Goal: Navigation & Orientation: Find specific page/section

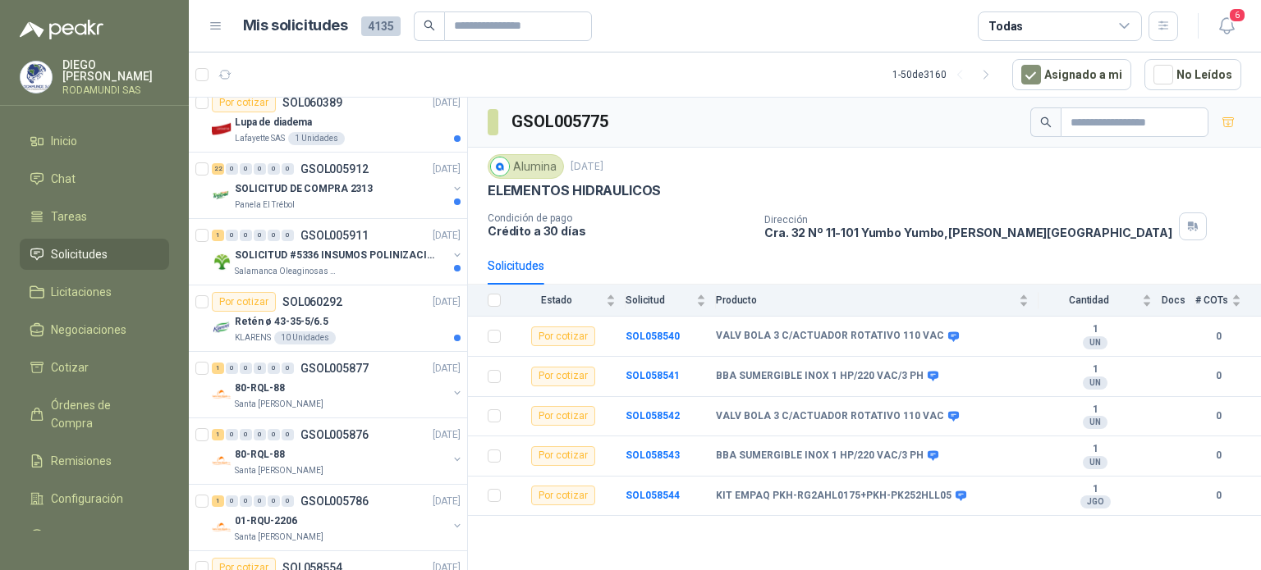
scroll to position [278, 0]
click at [370, 316] on div "Retén ø 43-35-5/6.5" at bounding box center [348, 321] width 226 height 20
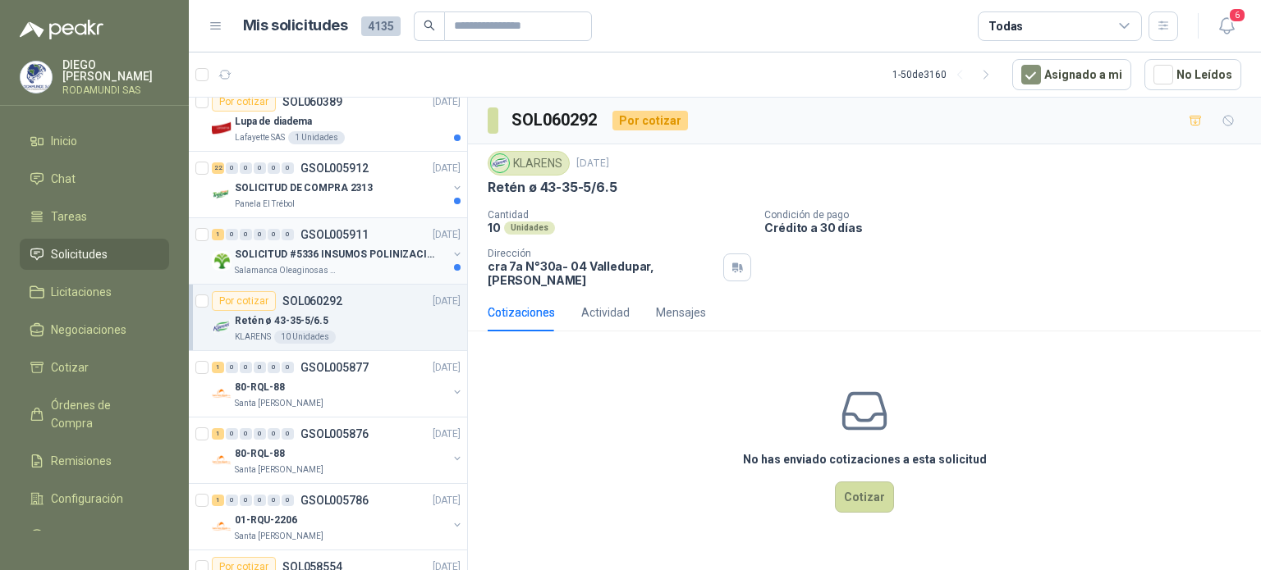
click at [405, 237] on div "1 0 0 0 0 0 GSOL005911 [DATE]" at bounding box center [338, 235] width 252 height 20
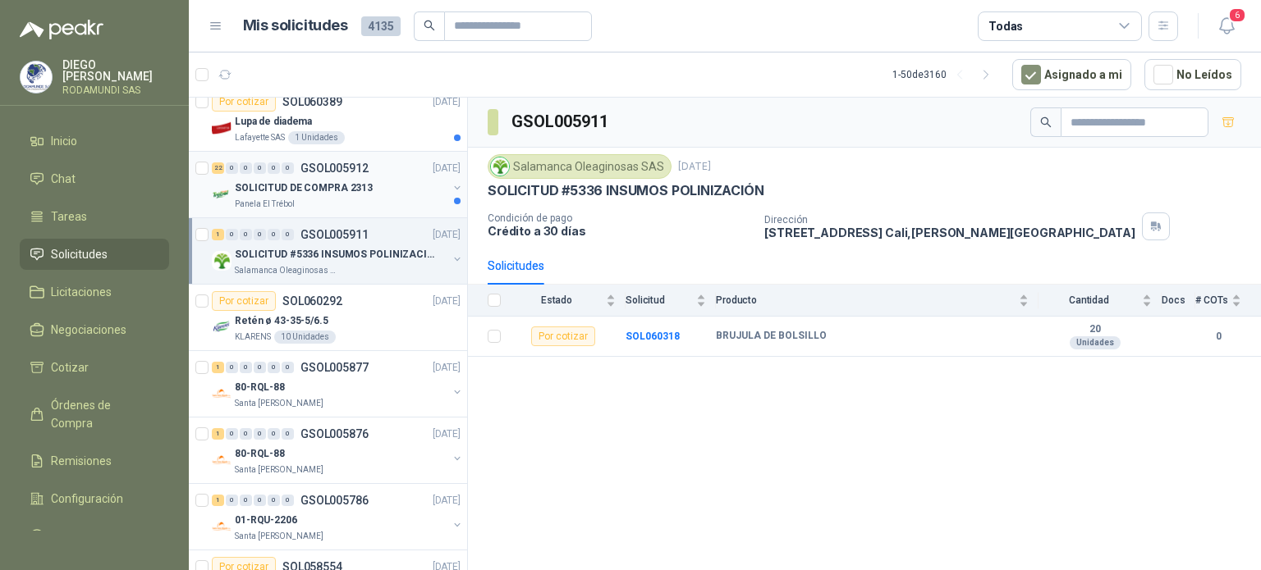
click at [396, 203] on div "Panela El Trébol" at bounding box center [341, 204] width 213 height 13
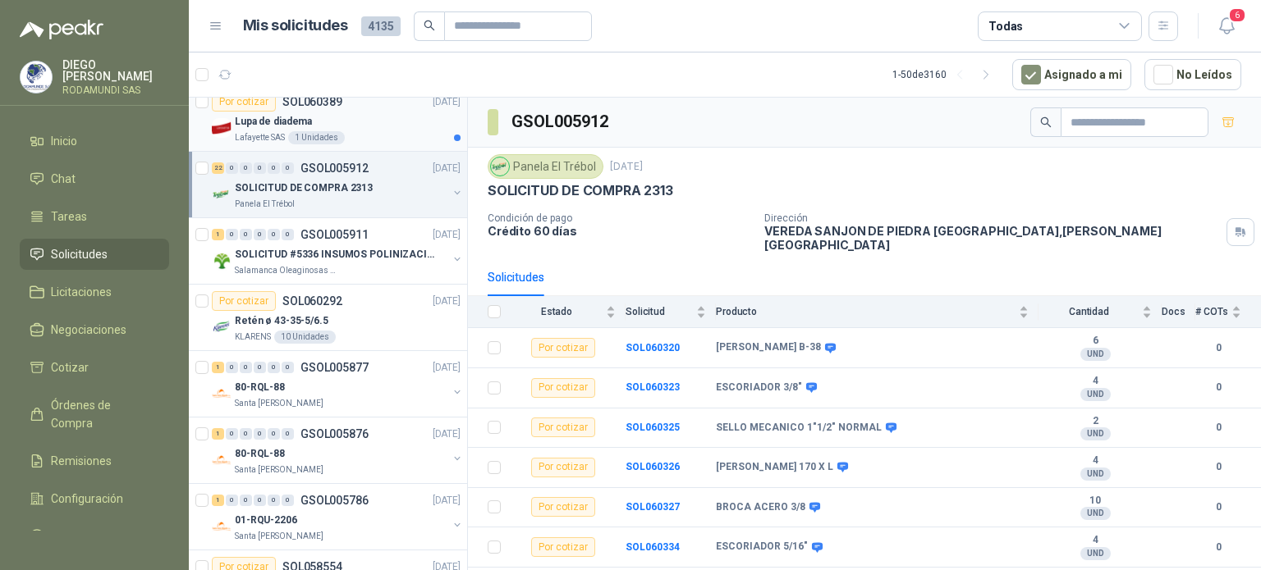
click at [245, 135] on p "Lafayette SAS" at bounding box center [260, 137] width 50 height 13
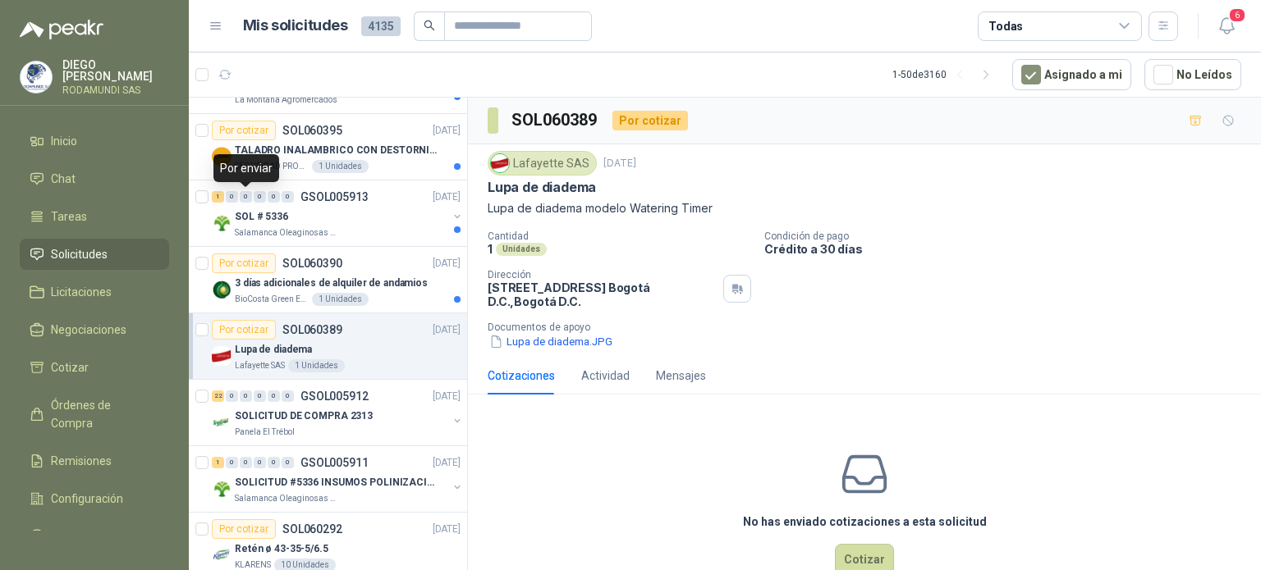
scroll to position [48, 0]
click at [410, 302] on div "BioCosta Green Energy S.A.S 1 Unidades" at bounding box center [348, 301] width 226 height 13
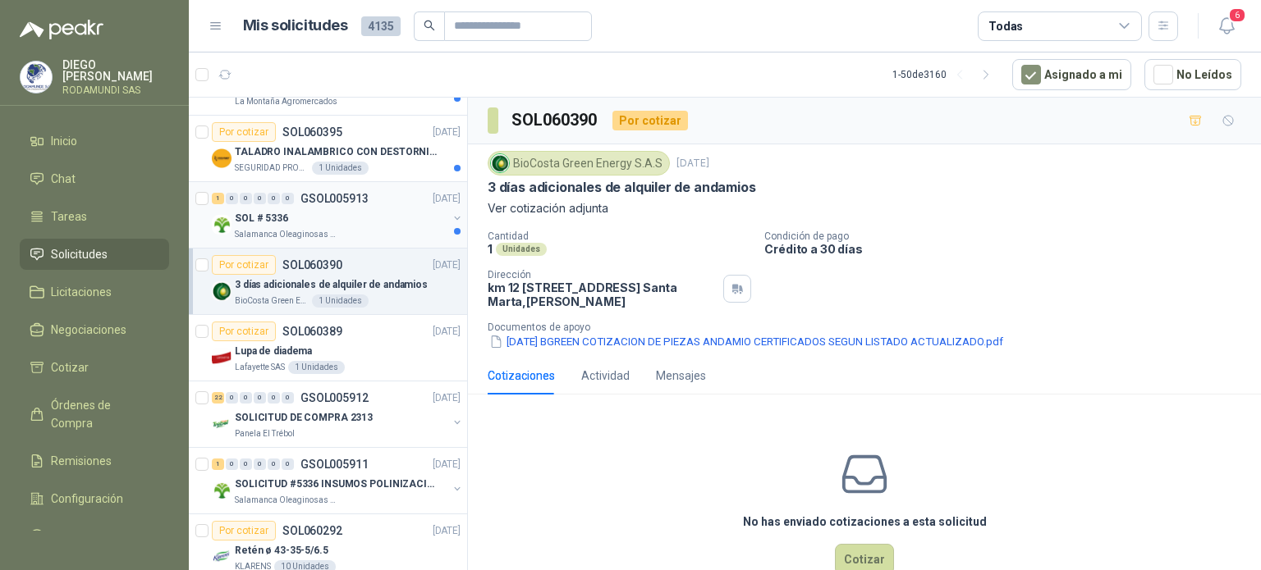
click at [368, 221] on div "SOL # 5336" at bounding box center [341, 218] width 213 height 20
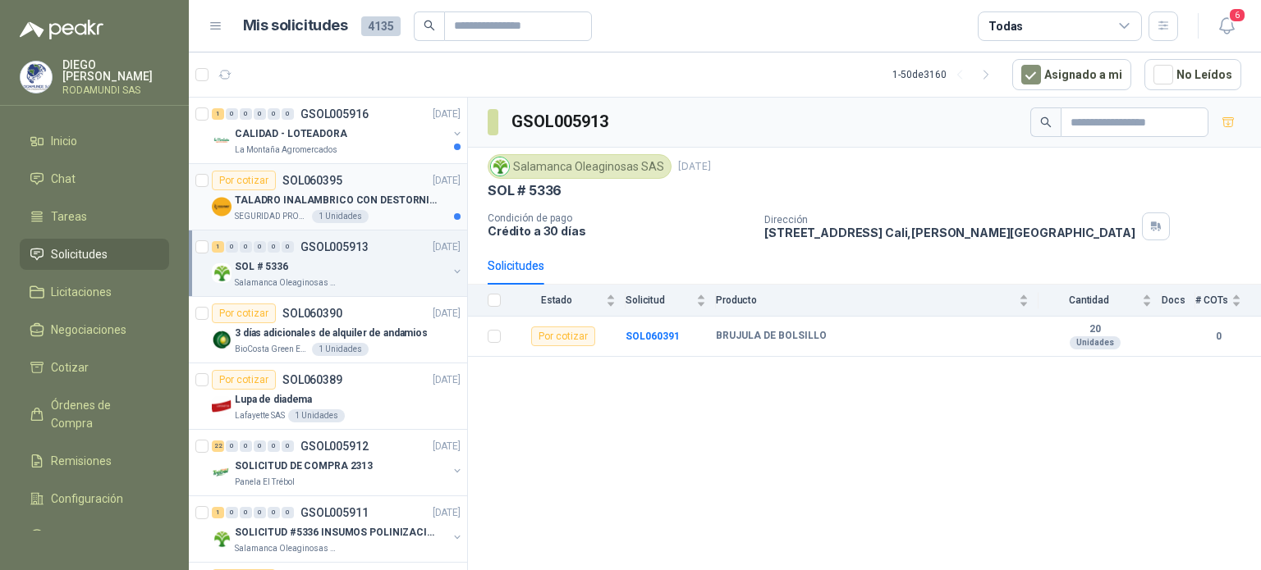
click at [398, 213] on div "SEGURIDAD PROVISER LTDA 1 Unidades" at bounding box center [348, 216] width 226 height 13
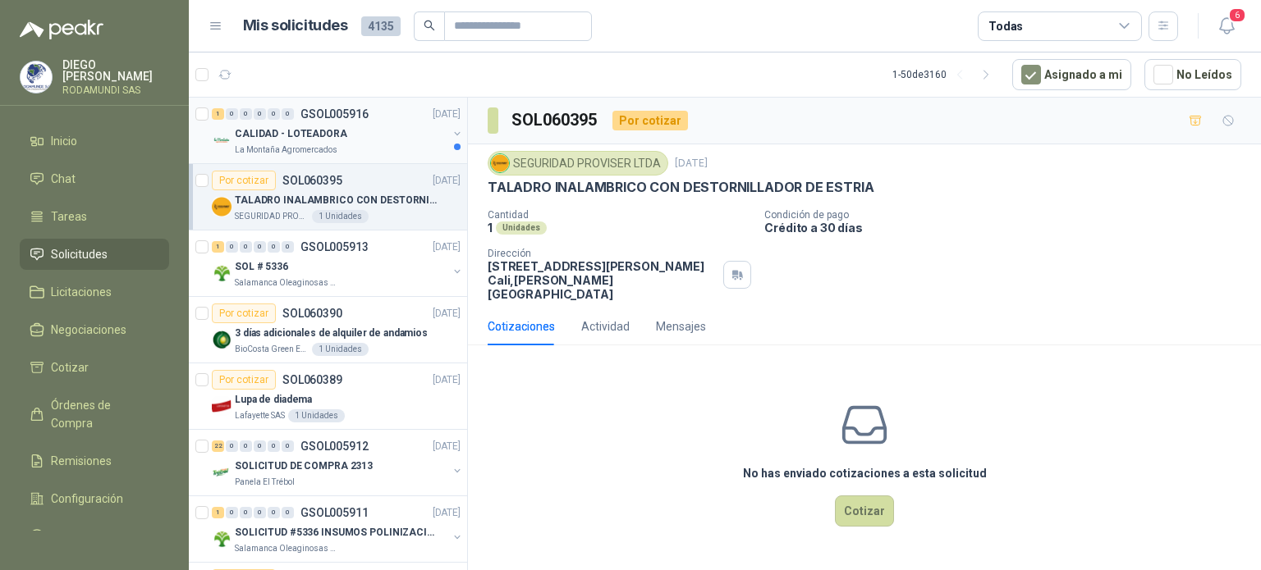
click at [361, 127] on div "CALIDAD - LOTEADORA" at bounding box center [341, 134] width 213 height 20
